Goal: Task Accomplishment & Management: Manage account settings

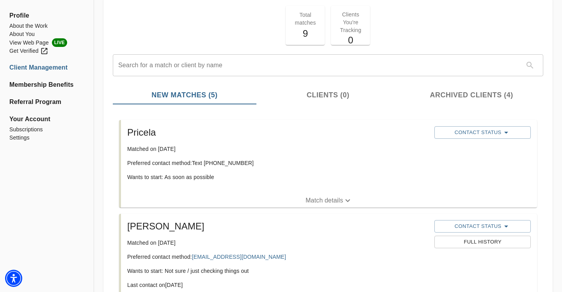
scroll to position [91, 0]
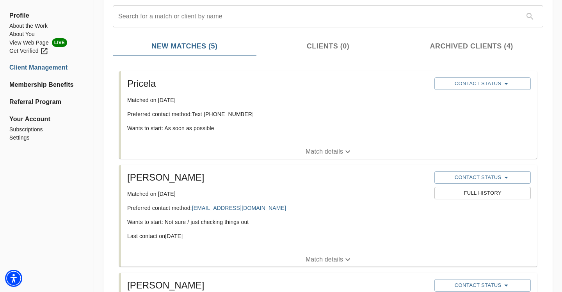
click at [306, 149] on p "Match details" at bounding box center [324, 151] width 37 height 9
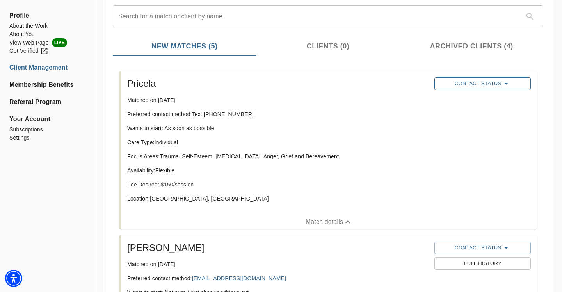
click at [503, 82] on icon "button" at bounding box center [506, 83] width 9 height 9
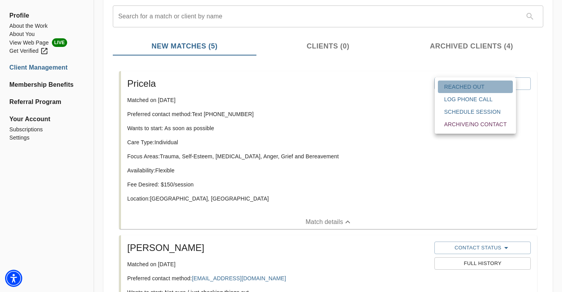
click at [467, 85] on span "Reached Out" at bounding box center [476, 87] width 62 height 8
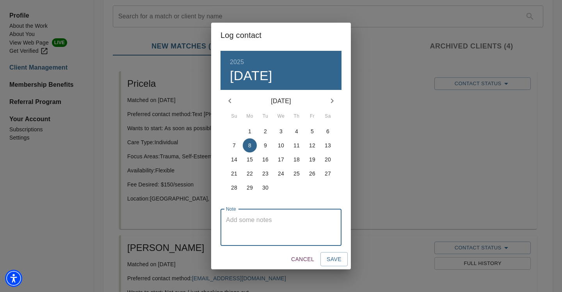
click at [248, 222] on textarea at bounding box center [281, 227] width 110 height 22
type textarea "Sent text message with consult booking link"
click at [336, 262] on span "Save" at bounding box center [334, 259] width 15 height 10
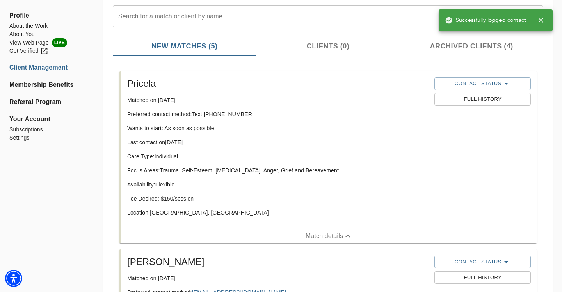
click at [230, 116] on p "Preferred contact method: Text (917) 504-6655" at bounding box center [277, 114] width 301 height 8
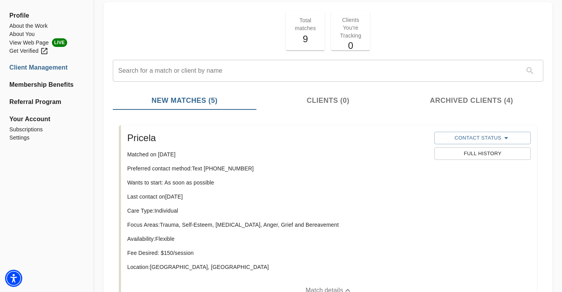
scroll to position [0, 0]
